Goal: Information Seeking & Learning: Learn about a topic

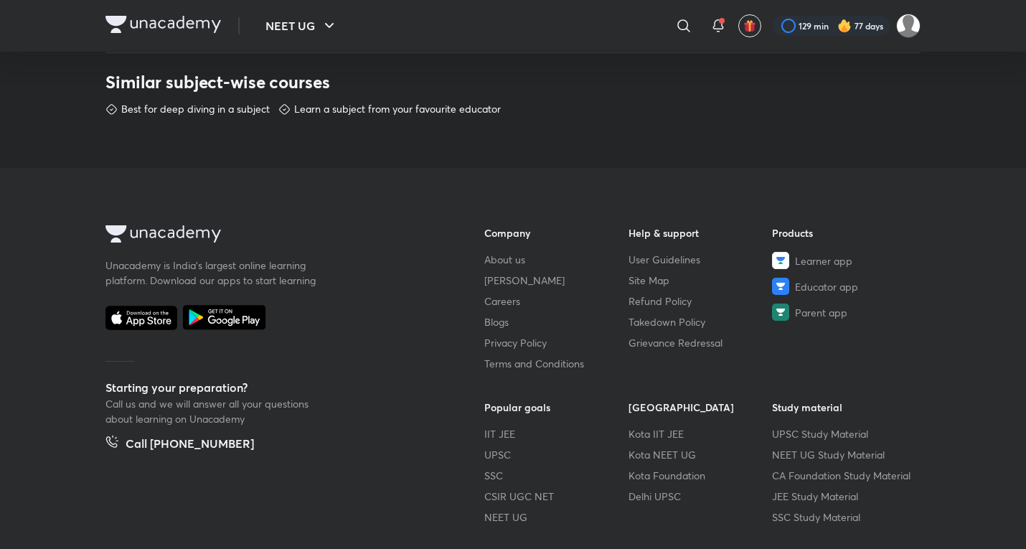
scroll to position [814, 0]
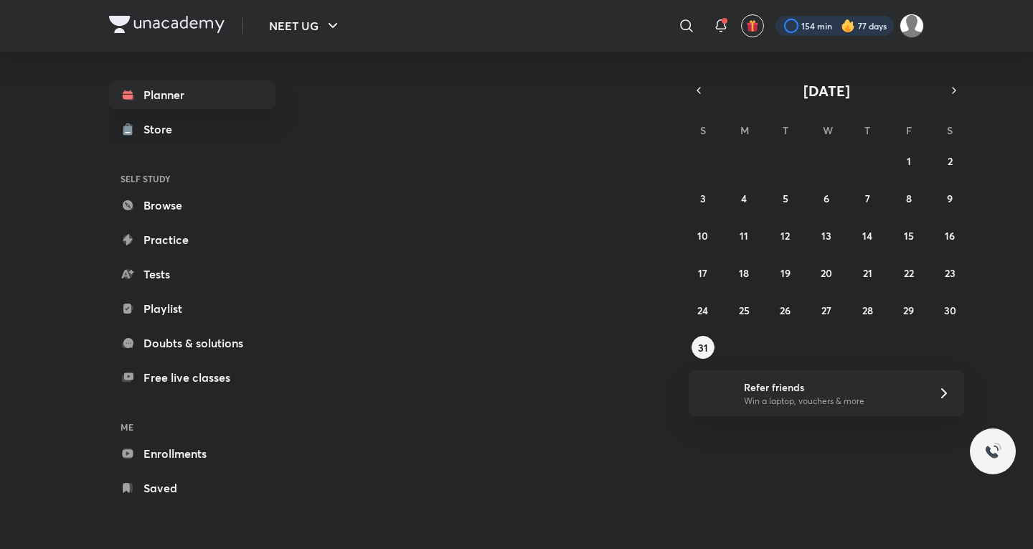
click at [868, 28] on div at bounding box center [835, 26] width 118 height 20
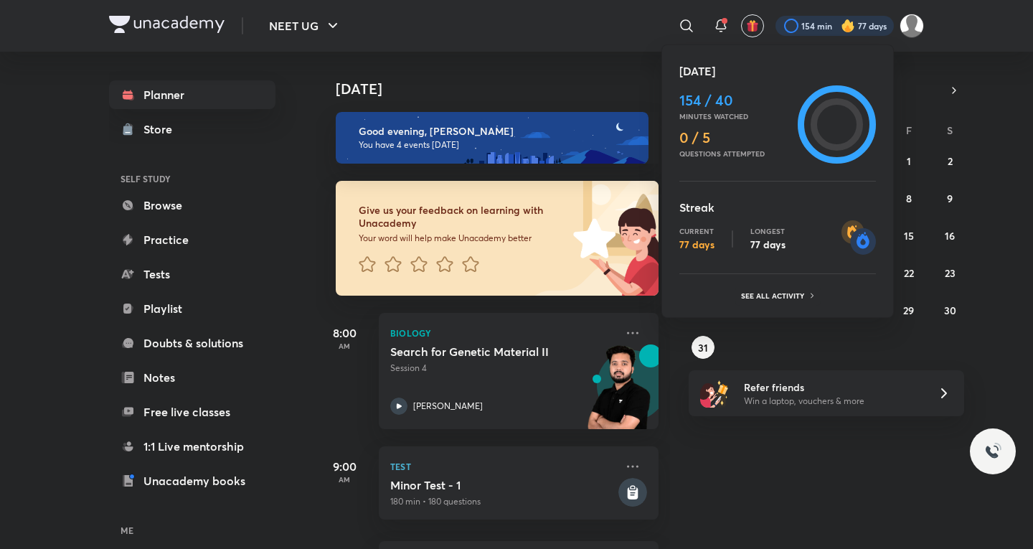
click at [597, 144] on div at bounding box center [516, 274] width 1033 height 549
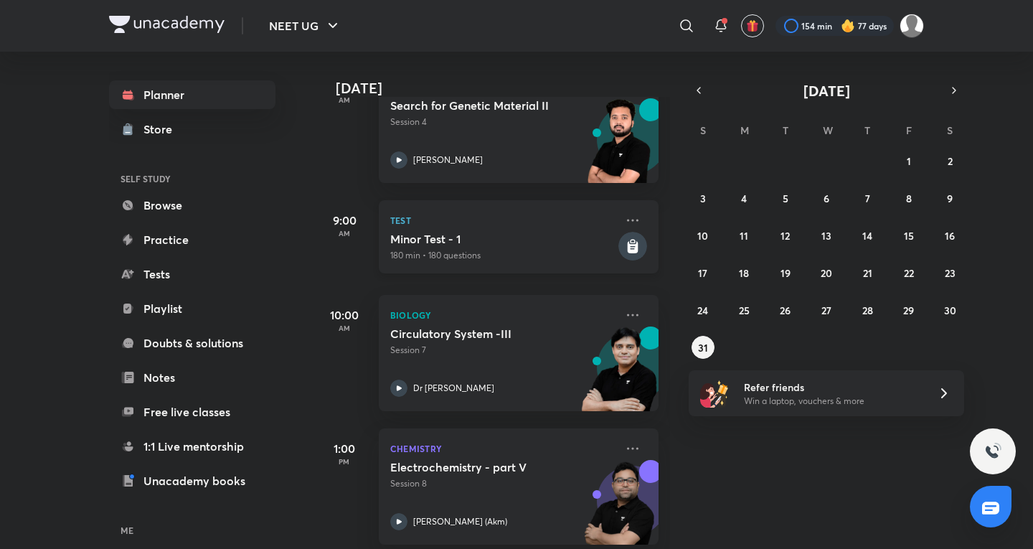
scroll to position [264, 0]
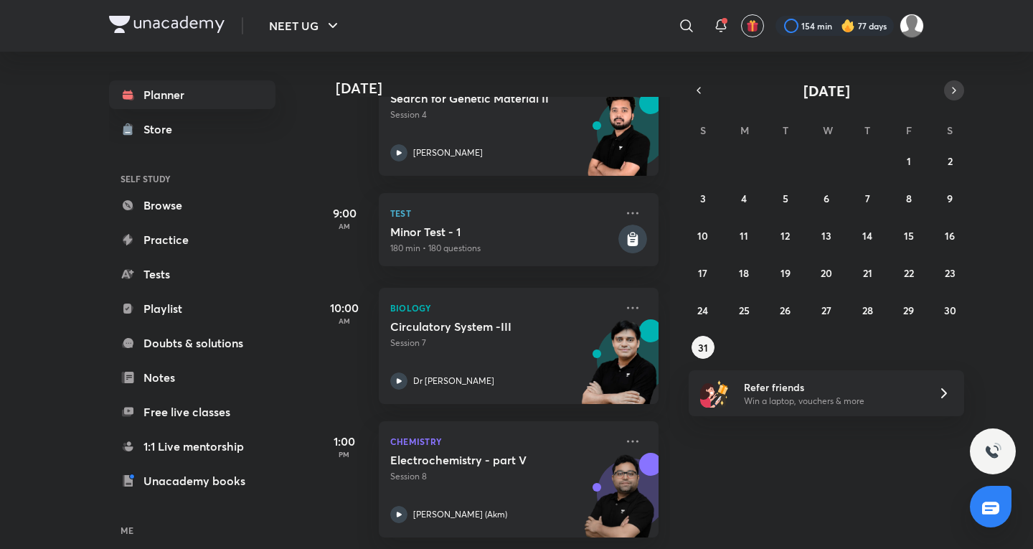
click at [951, 90] on icon "button" at bounding box center [954, 90] width 11 height 13
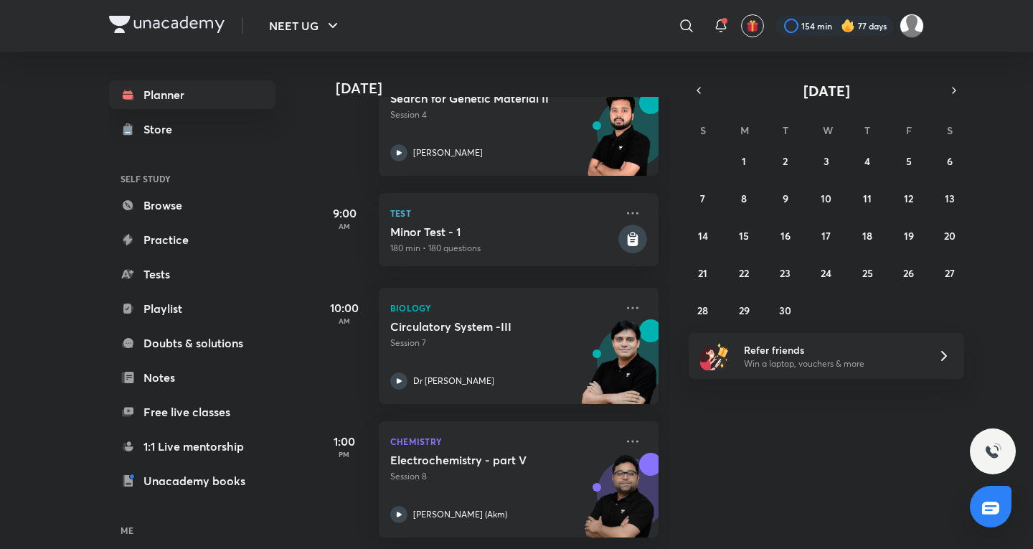
click at [758, 156] on div "31 1 2 3 4 5 6 7 8 9 10 11 12 13 14 15 16 17 18 19 20 21 22 23 24 25 26 27 28 2…" at bounding box center [827, 235] width 276 height 172
click at [743, 163] on abbr "1" at bounding box center [744, 161] width 4 height 14
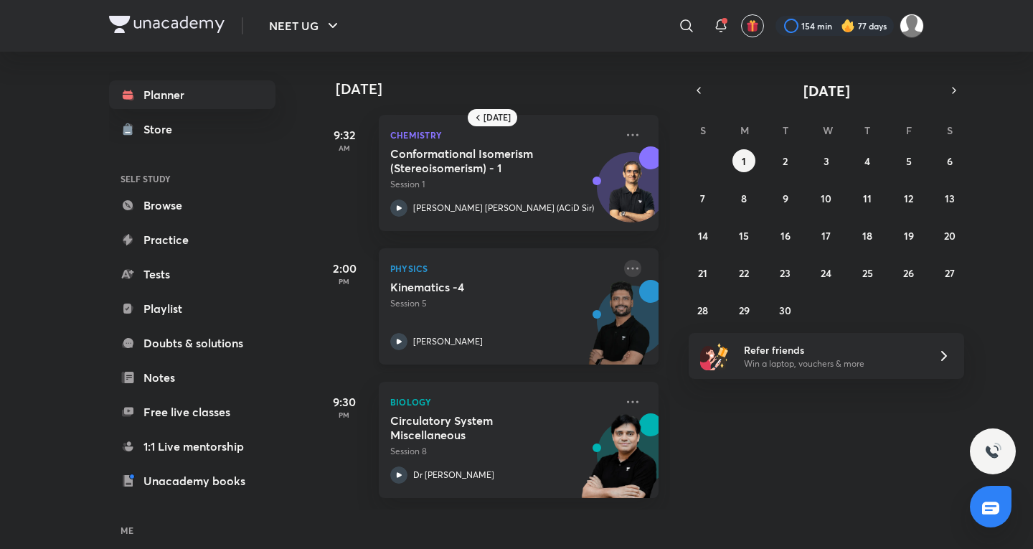
click at [624, 262] on icon at bounding box center [632, 268] width 17 height 17
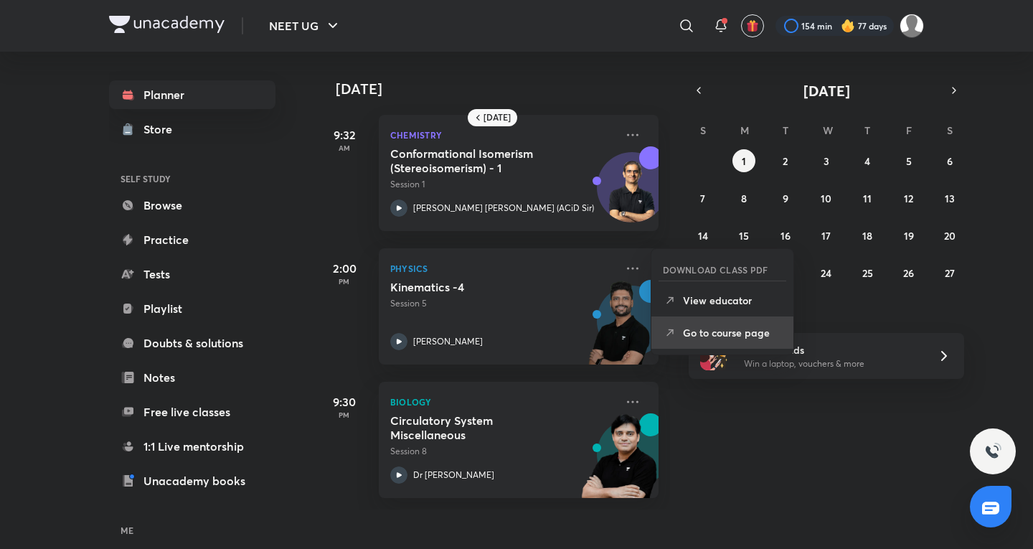
click at [713, 329] on p "Go to course page" at bounding box center [732, 332] width 99 height 15
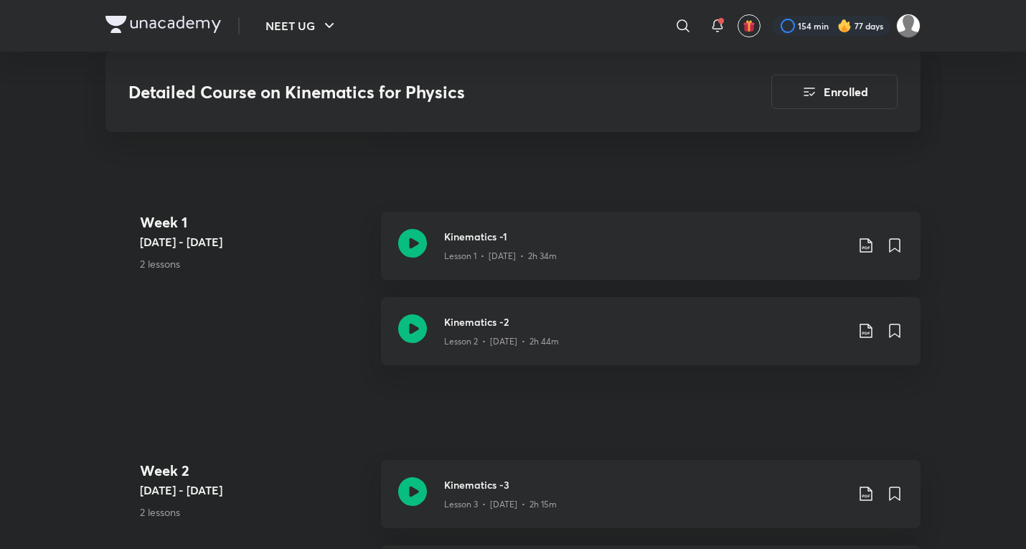
scroll to position [942, 0]
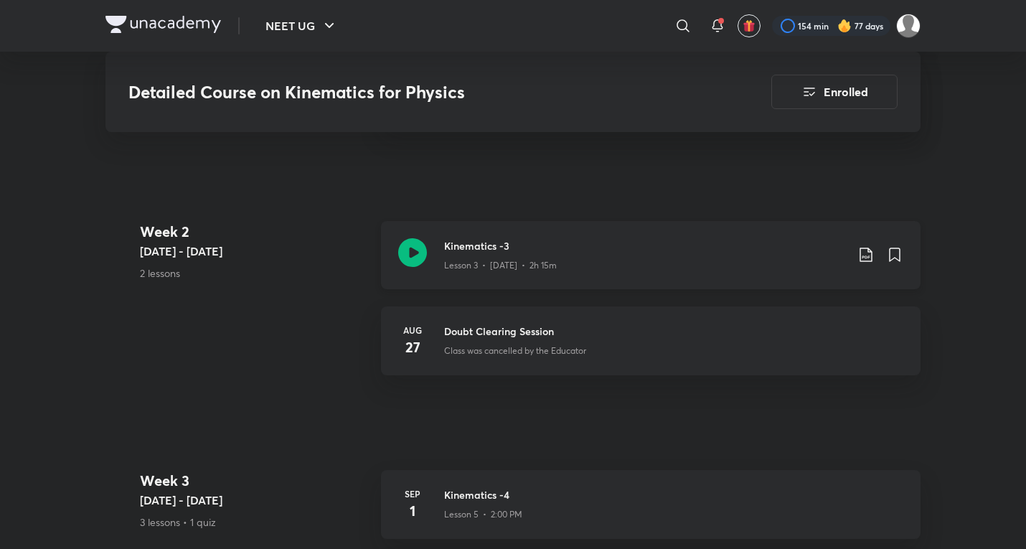
click at [545, 238] on h3 "Kinematics -3" at bounding box center [645, 245] width 402 height 15
